Goal: Information Seeking & Learning: Learn about a topic

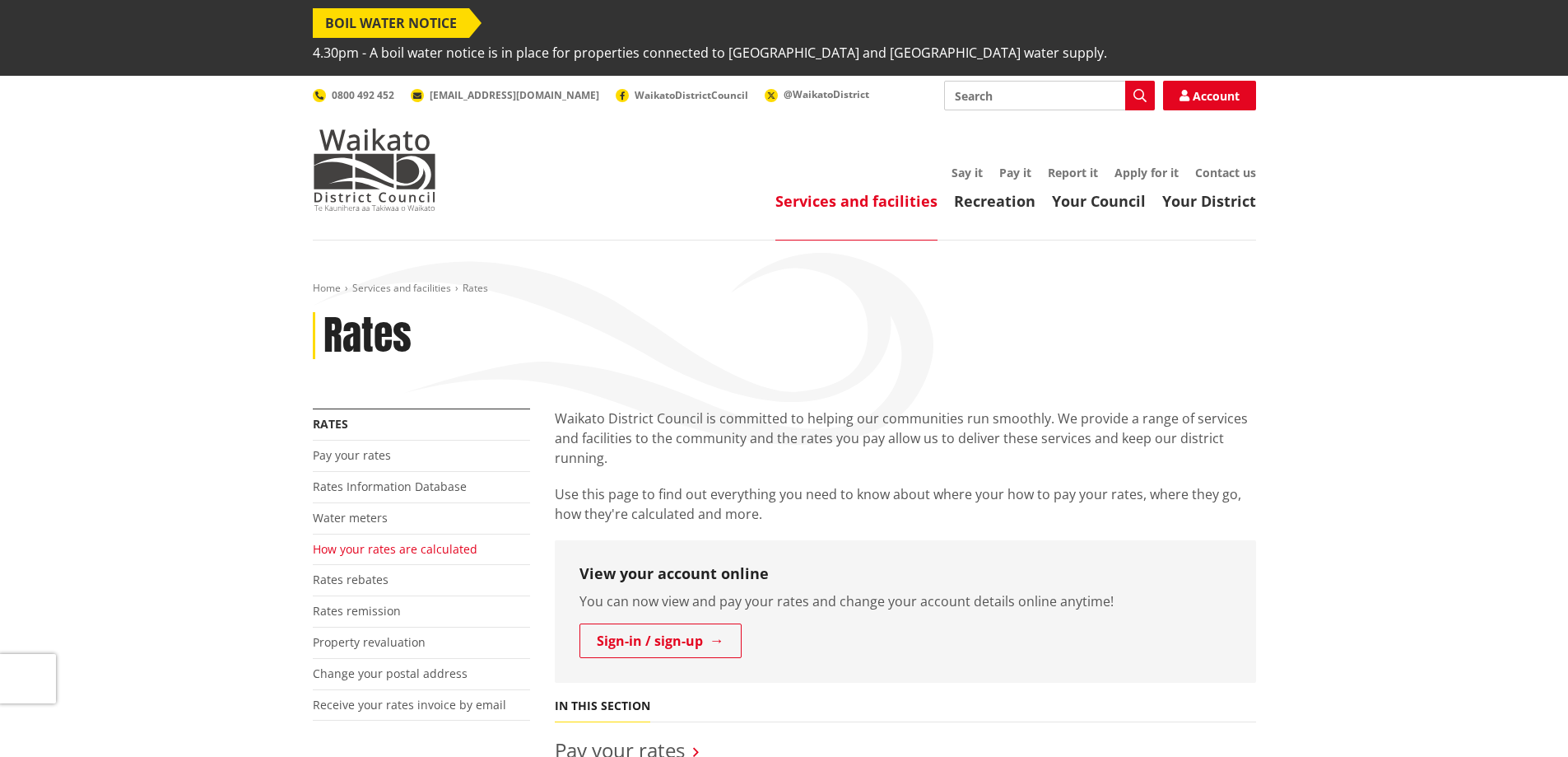
click at [390, 541] on link "How your rates are calculated" at bounding box center [395, 548] width 165 height 16
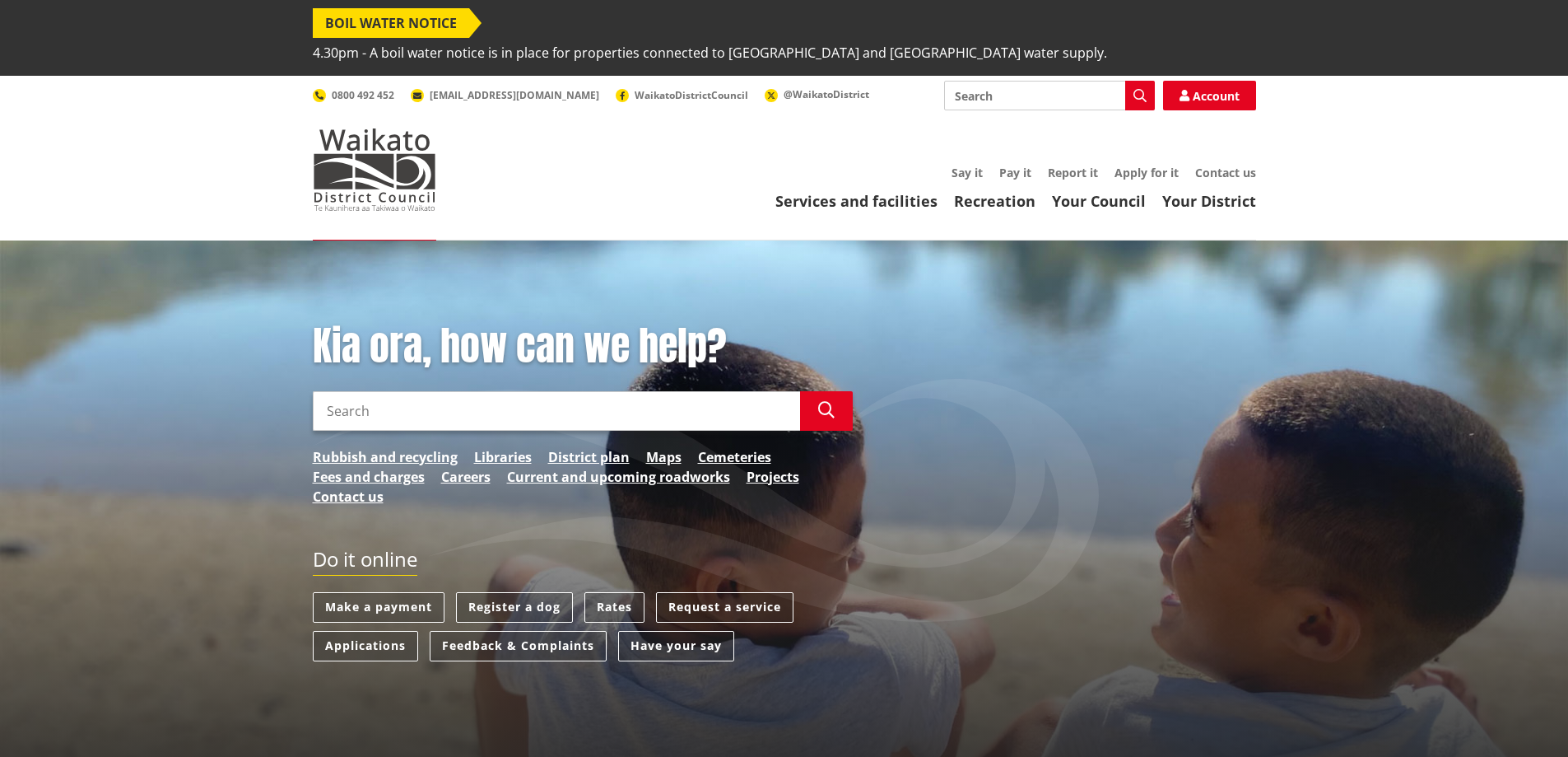
click at [669, 391] on input "Search" at bounding box center [557, 410] width 488 height 40
type input "calculate rates"
drag, startPoint x: 833, startPoint y: 378, endPoint x: 822, endPoint y: 380, distance: 11.2
click at [823, 402] on icon "button" at bounding box center [826, 410] width 17 height 17
click at [822, 402] on icon "button" at bounding box center [826, 410] width 17 height 17
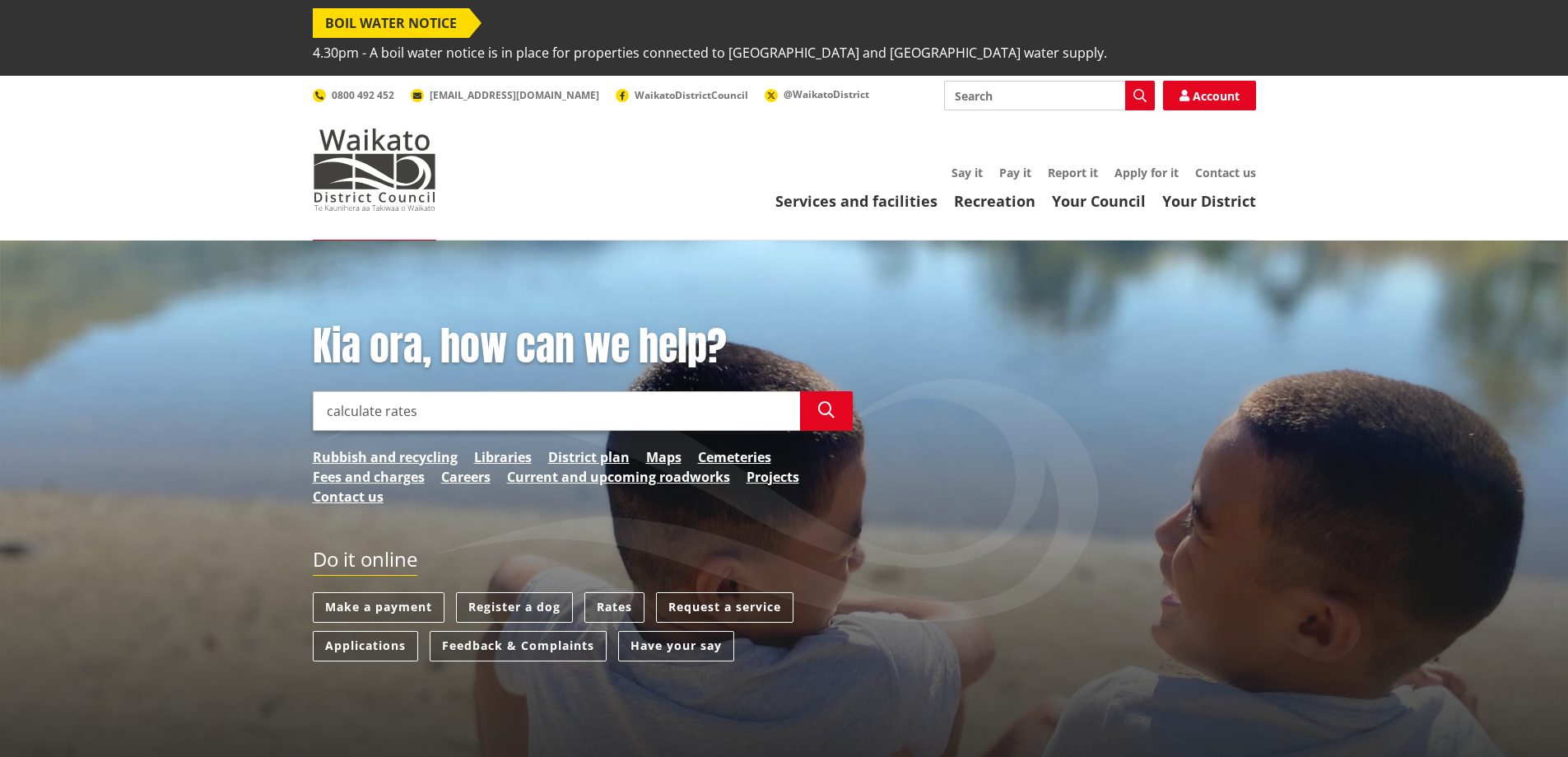
drag, startPoint x: 456, startPoint y: 379, endPoint x: 282, endPoint y: 376, distance: 174.0
click at [285, 375] on div "Kia ora, how can we help? Search calculate rates Search Rubbish and recycling L…" at bounding box center [784, 543] width 1568 height 605
click at [998, 81] on input "Search" at bounding box center [1049, 95] width 211 height 29
type input "rates"
click at [1142, 89] on icon "button" at bounding box center [1140, 96] width 13 height 13
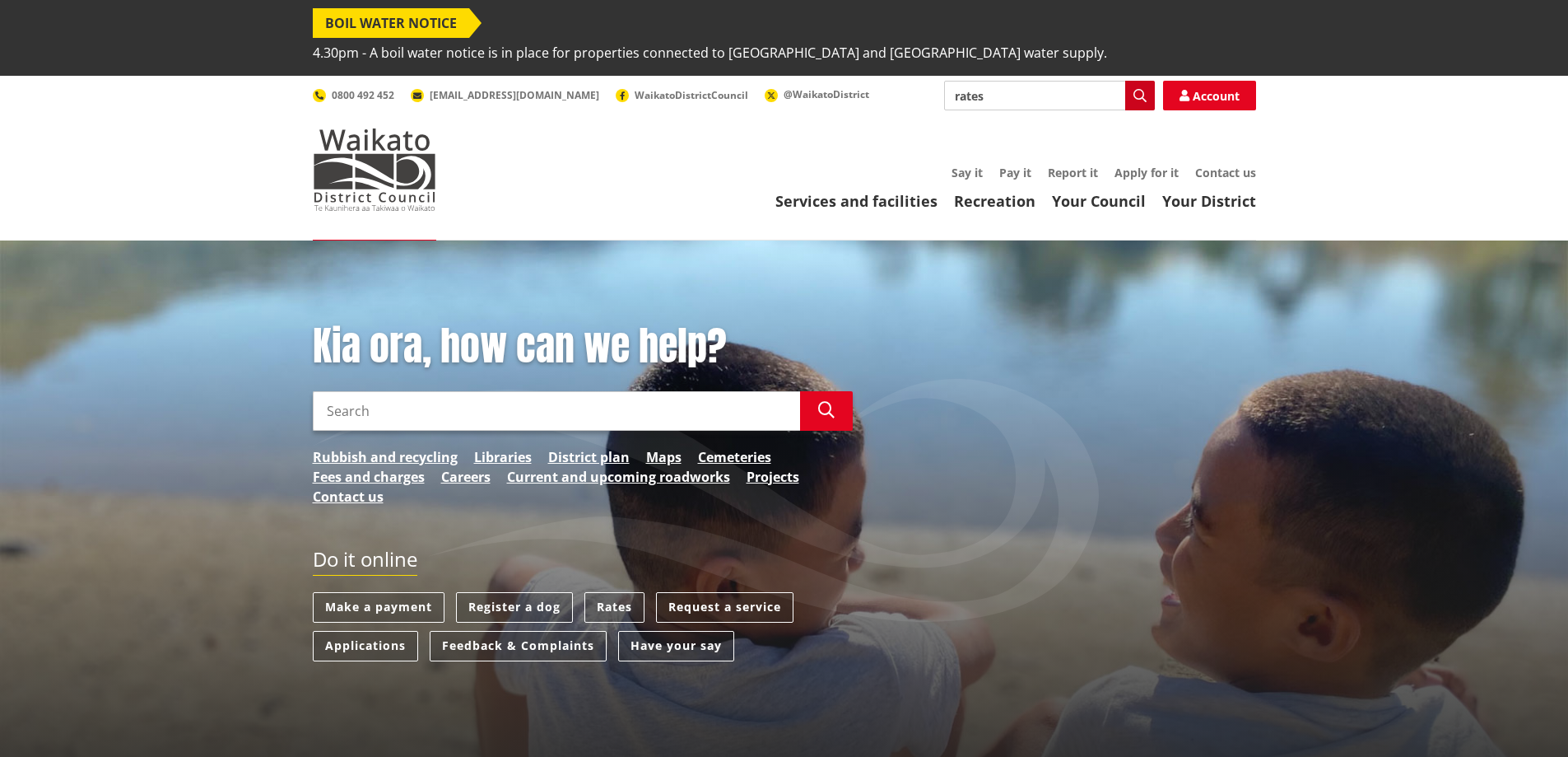
click at [1137, 89] on icon "button" at bounding box center [1140, 96] width 13 height 13
